Goal: Register for event/course

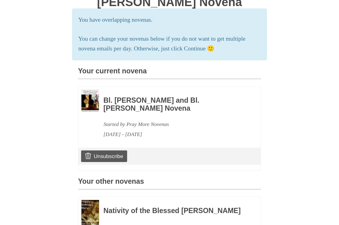
scroll to position [78, 0]
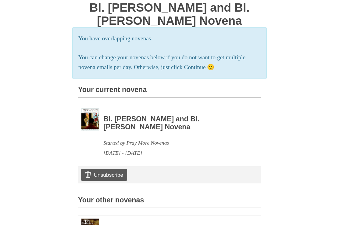
click at [156, 123] on h3 "Bl. Carlo Acutis and Bl. Pier Giorgio Frassati Novena" at bounding box center [173, 123] width 141 height 16
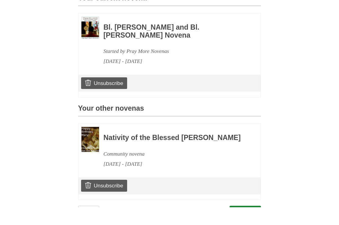
scroll to position [166, 0]
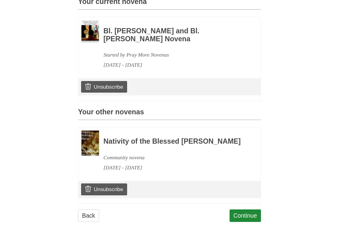
click at [242, 222] on link "Continue" at bounding box center [246, 215] width 32 height 13
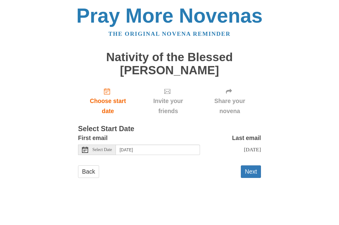
click at [251, 168] on button "Next" at bounding box center [251, 171] width 20 height 13
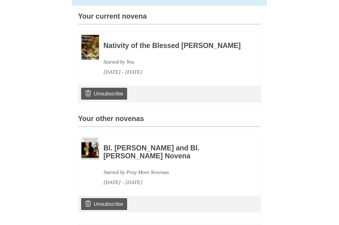
scroll to position [171, 0]
click at [148, 42] on h3 "Nativity of the Blessed [PERSON_NAME]" at bounding box center [173, 46] width 141 height 8
click at [147, 47] on h3 "Nativity of the Blessed [PERSON_NAME]" at bounding box center [173, 46] width 141 height 8
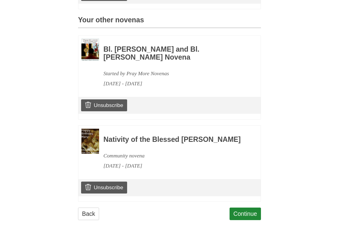
scroll to position [274, 0]
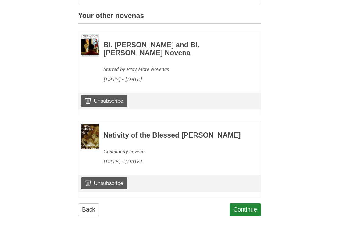
click at [247, 215] on link "Continue" at bounding box center [246, 209] width 32 height 13
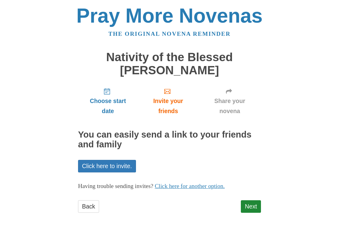
scroll to position [3, 0]
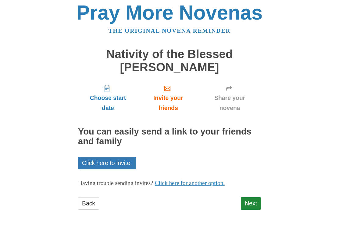
click at [251, 200] on link "Next" at bounding box center [251, 203] width 20 height 13
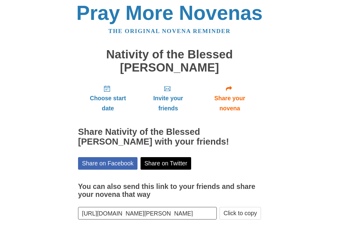
scroll to position [13, 0]
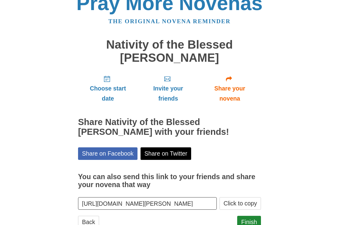
click at [150, 202] on input "[URL][DOMAIN_NAME][PERSON_NAME]" at bounding box center [147, 203] width 139 height 13
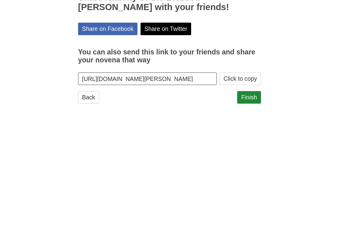
click at [249, 197] on link "Finish" at bounding box center [249, 203] width 24 height 13
